Goal: Information Seeking & Learning: Learn about a topic

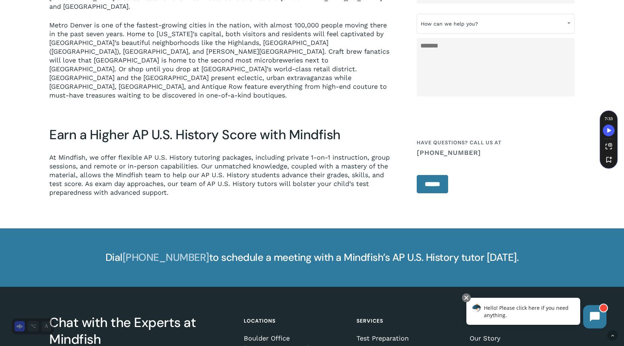
scroll to position [1387, 0]
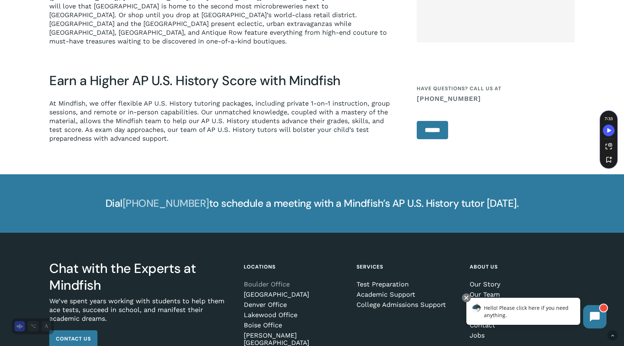
click at [253, 280] on link "Boulder Office" at bounding box center [295, 283] width 103 height 7
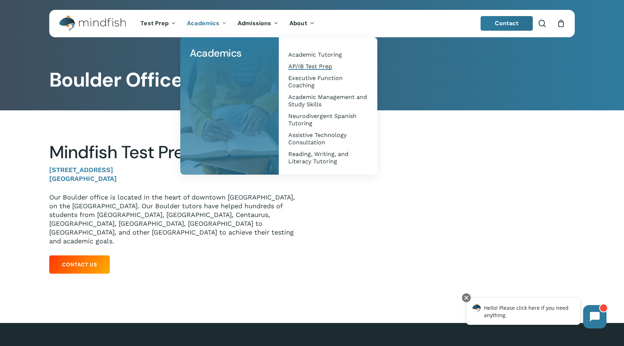
click at [294, 69] on span "AP/IB Test Prep" at bounding box center [310, 66] width 44 height 7
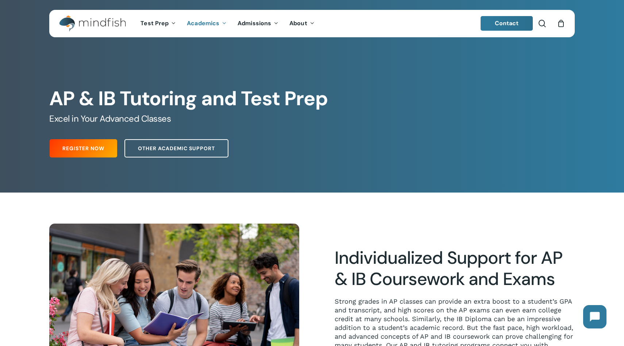
click at [214, 149] on span "Other Academic Support" at bounding box center [176, 148] width 77 height 7
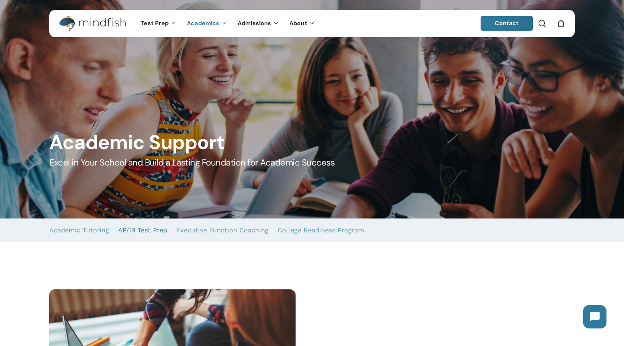
click at [138, 229] on link "AP/IB Test Prep" at bounding box center [142, 229] width 49 height 23
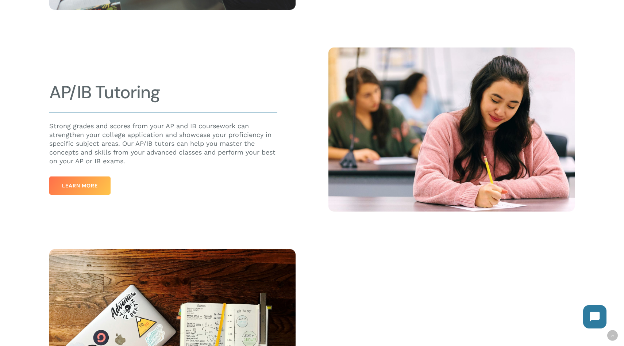
scroll to position [457, 0]
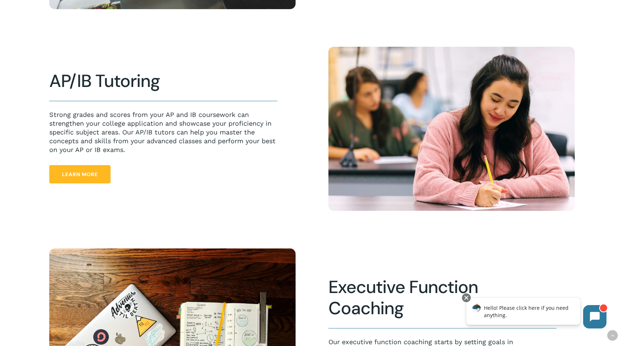
click at [92, 177] on span "Learn More" at bounding box center [80, 174] width 36 height 7
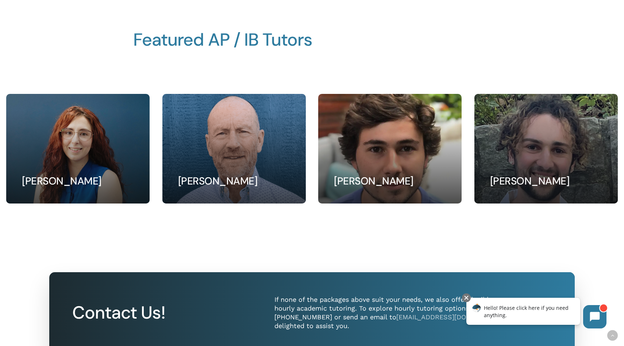
scroll to position [892, 0]
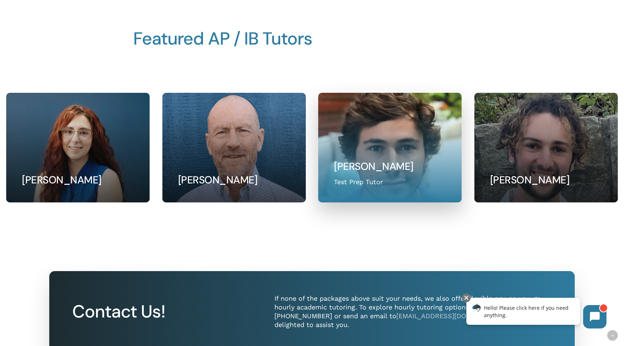
click at [361, 186] on link at bounding box center [390, 147] width 143 height 109
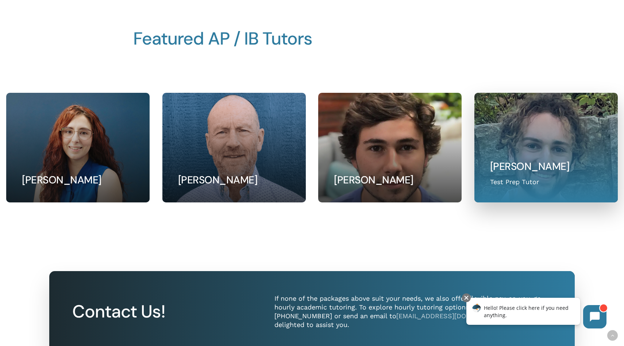
click at [496, 146] on link at bounding box center [546, 147] width 143 height 109
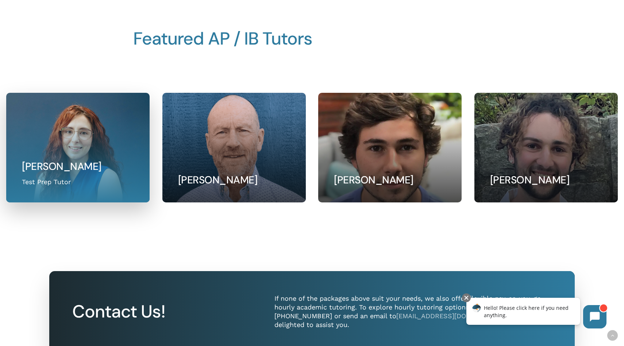
click at [49, 123] on link at bounding box center [78, 147] width 143 height 109
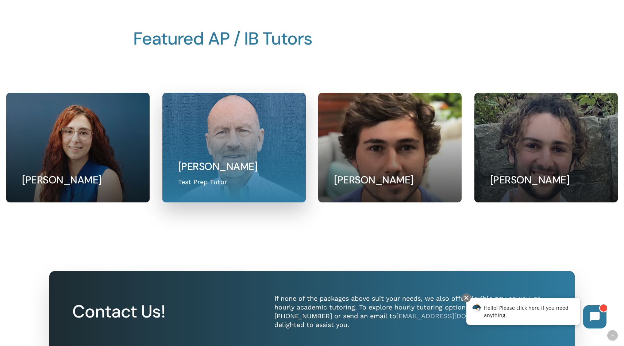
click at [191, 139] on link at bounding box center [234, 147] width 143 height 109
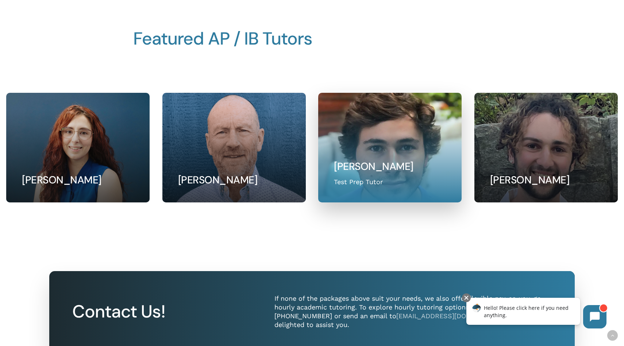
click at [371, 125] on link at bounding box center [390, 147] width 143 height 109
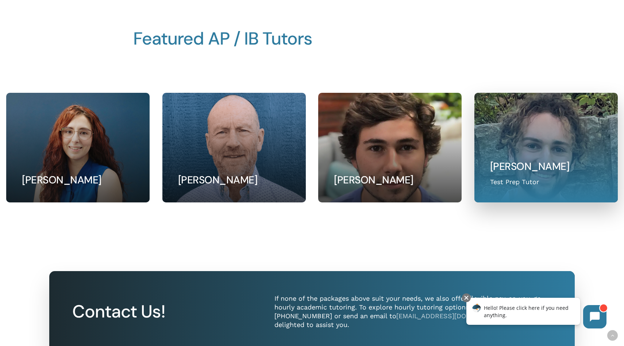
click at [505, 139] on link at bounding box center [546, 147] width 143 height 109
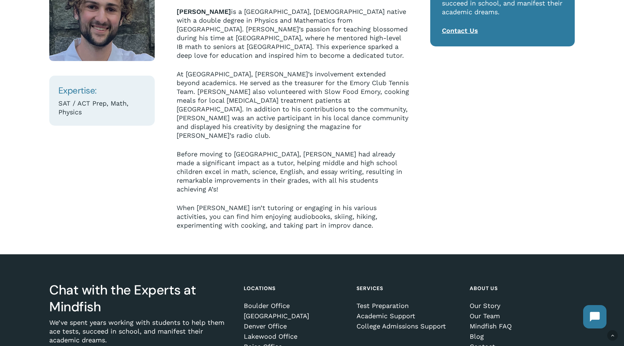
scroll to position [165, 0]
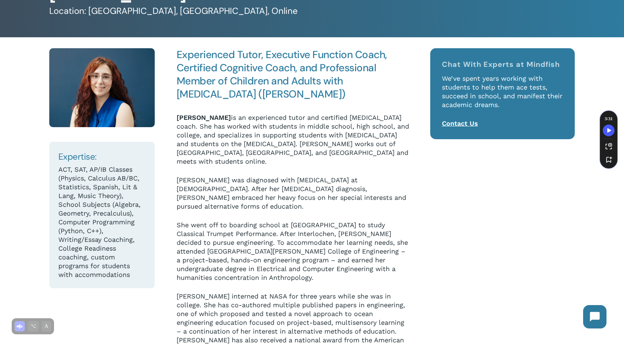
scroll to position [74, 0]
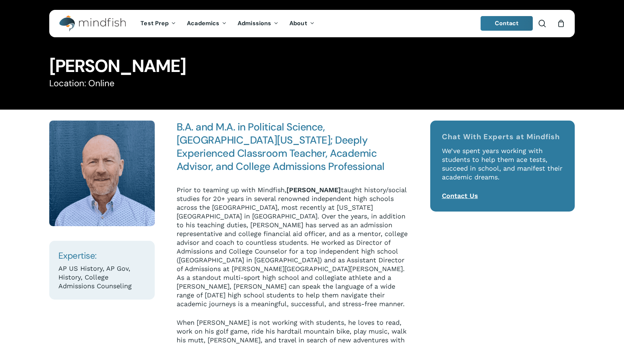
click at [191, 139] on h4 "B.A. and M.A. in Political Science, [GEOGRAPHIC_DATA][US_STATE]; Deeply Experie…" at bounding box center [293, 147] width 233 height 53
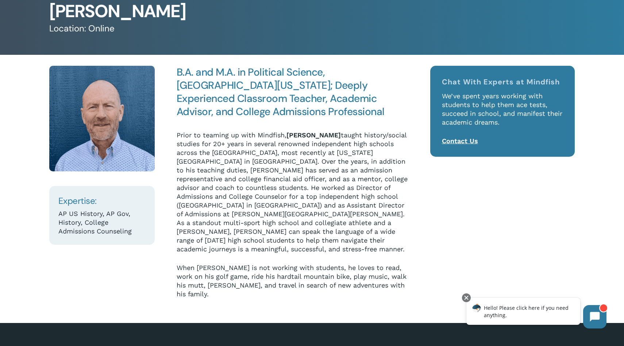
scroll to position [55, 0]
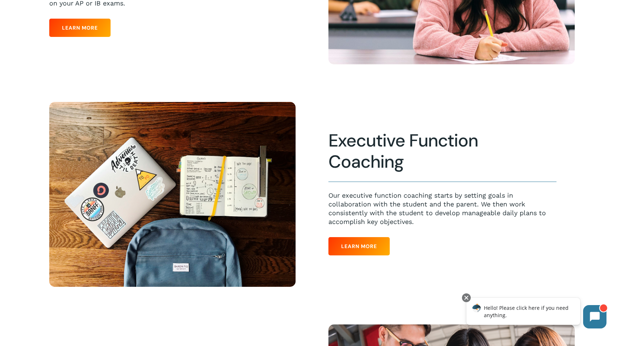
scroll to position [601, 0]
